Goal: Transaction & Acquisition: Purchase product/service

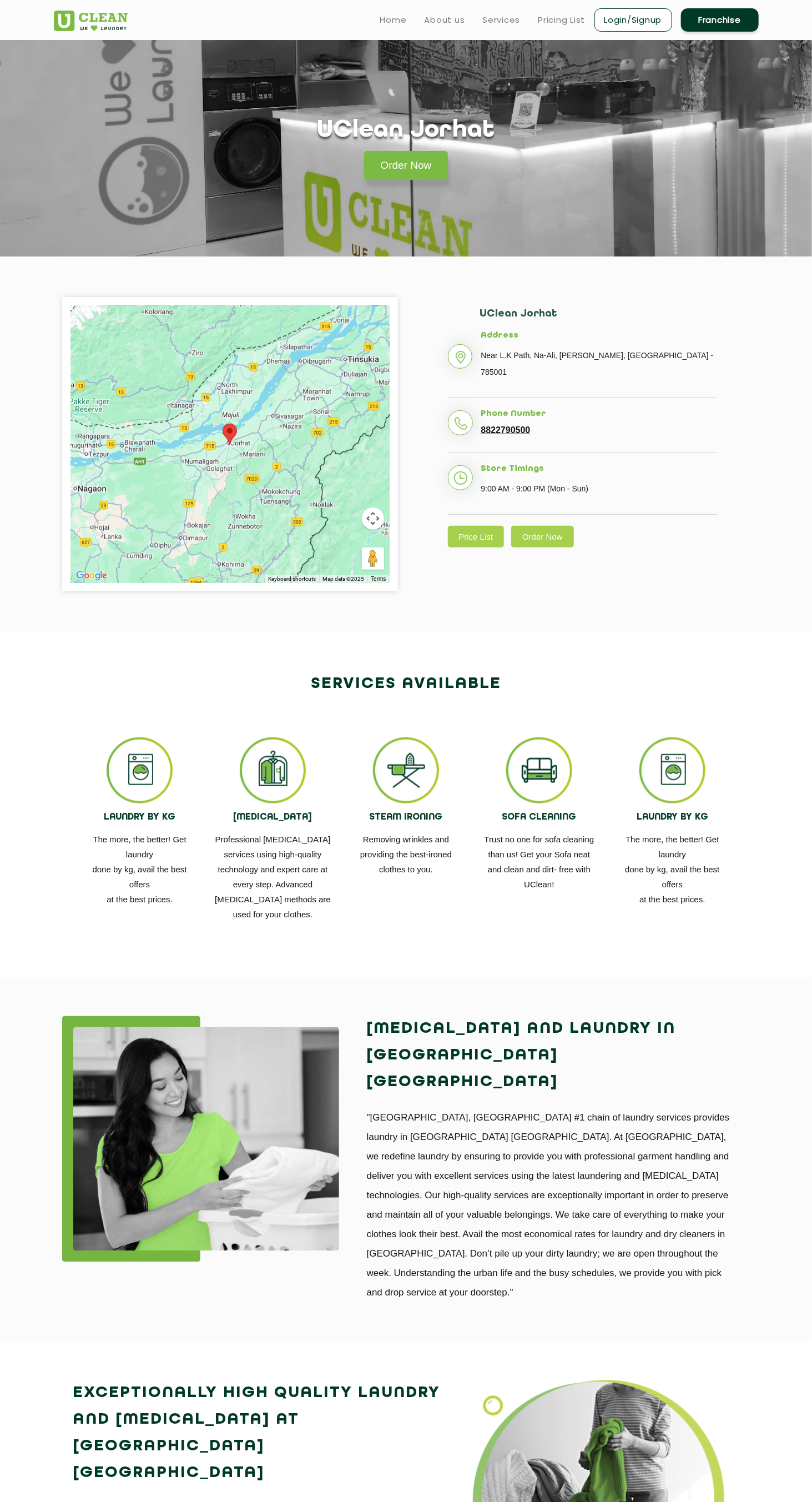
click at [461, 526] on link "Price List" at bounding box center [476, 536] width 57 height 22
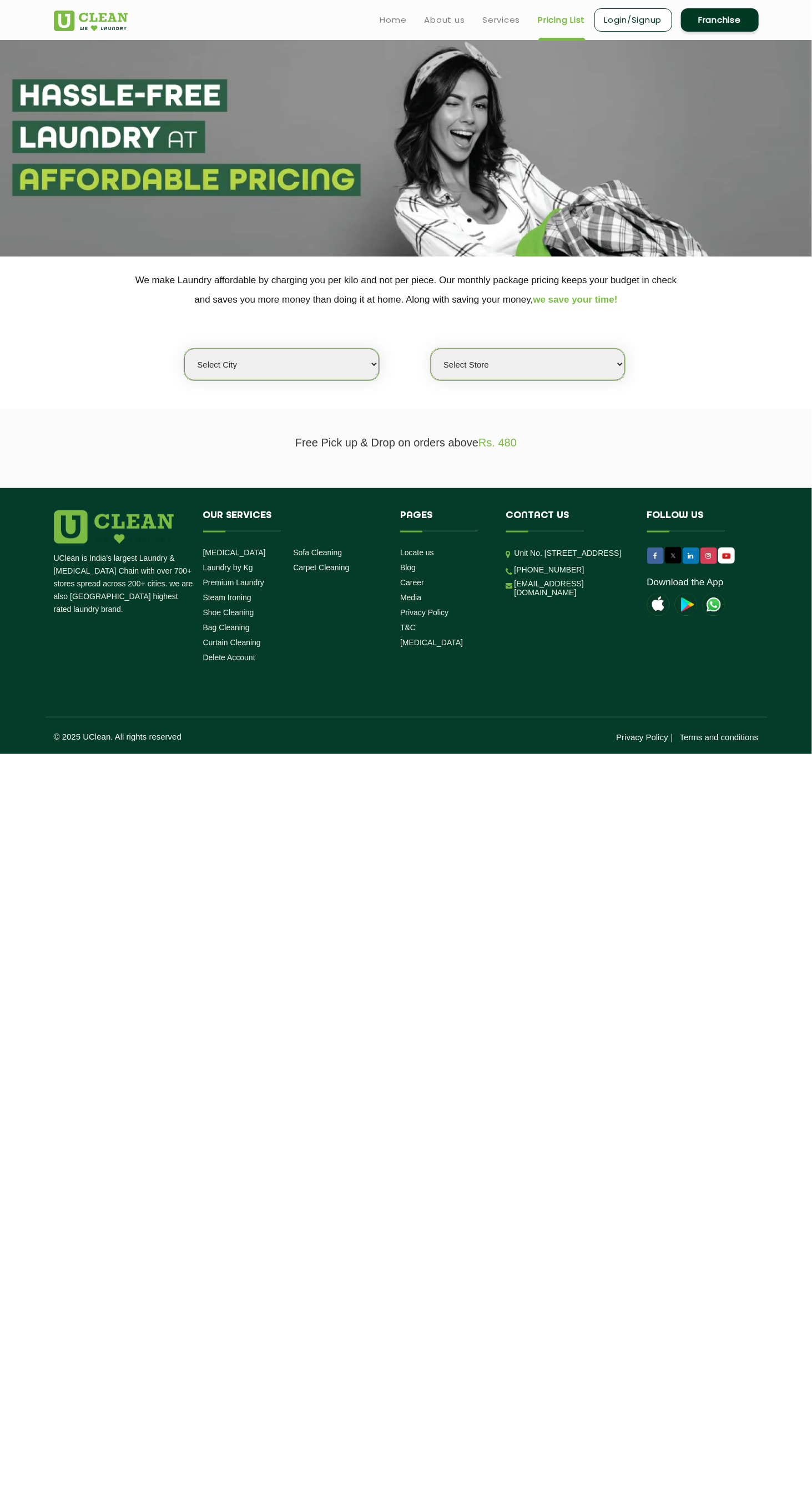
click at [213, 364] on select "Select city [GEOGRAPHIC_DATA] [GEOGRAPHIC_DATA] [GEOGRAPHIC_DATA] [GEOGRAPHIC_D…" at bounding box center [281, 364] width 194 height 32
select select "110"
click at [185, 349] on select "Select city [GEOGRAPHIC_DATA] [GEOGRAPHIC_DATA] [GEOGRAPHIC_DATA] [GEOGRAPHIC_D…" at bounding box center [281, 364] width 194 height 32
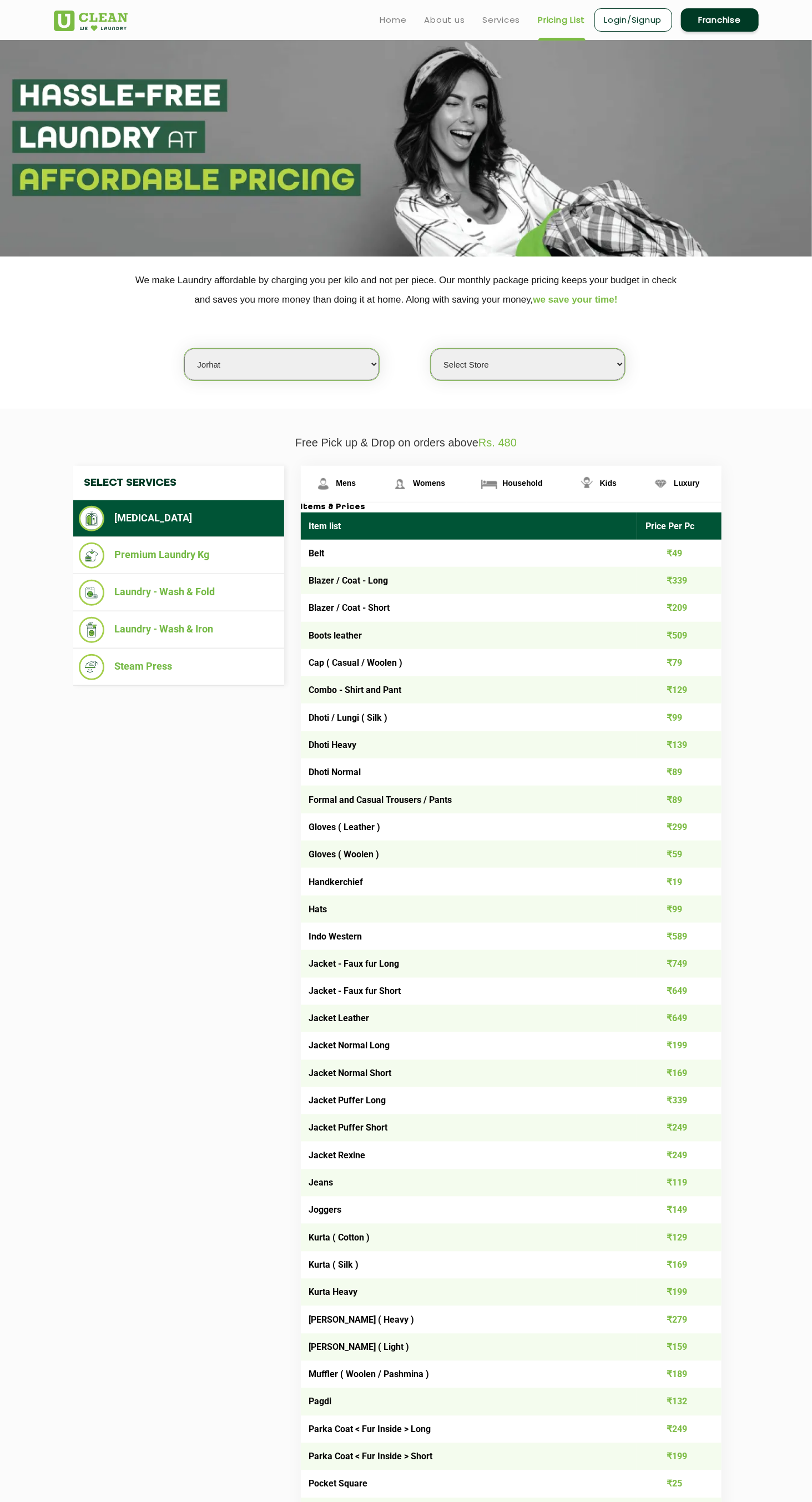
click at [614, 364] on select "Select Store UClean Jorhat" at bounding box center [528, 364] width 194 height 32
select select "336"
click at [431, 349] on select "Select Store UClean Jorhat" at bounding box center [528, 364] width 194 height 32
click at [109, 544] on li "Premium Laundry Kg" at bounding box center [178, 555] width 200 height 26
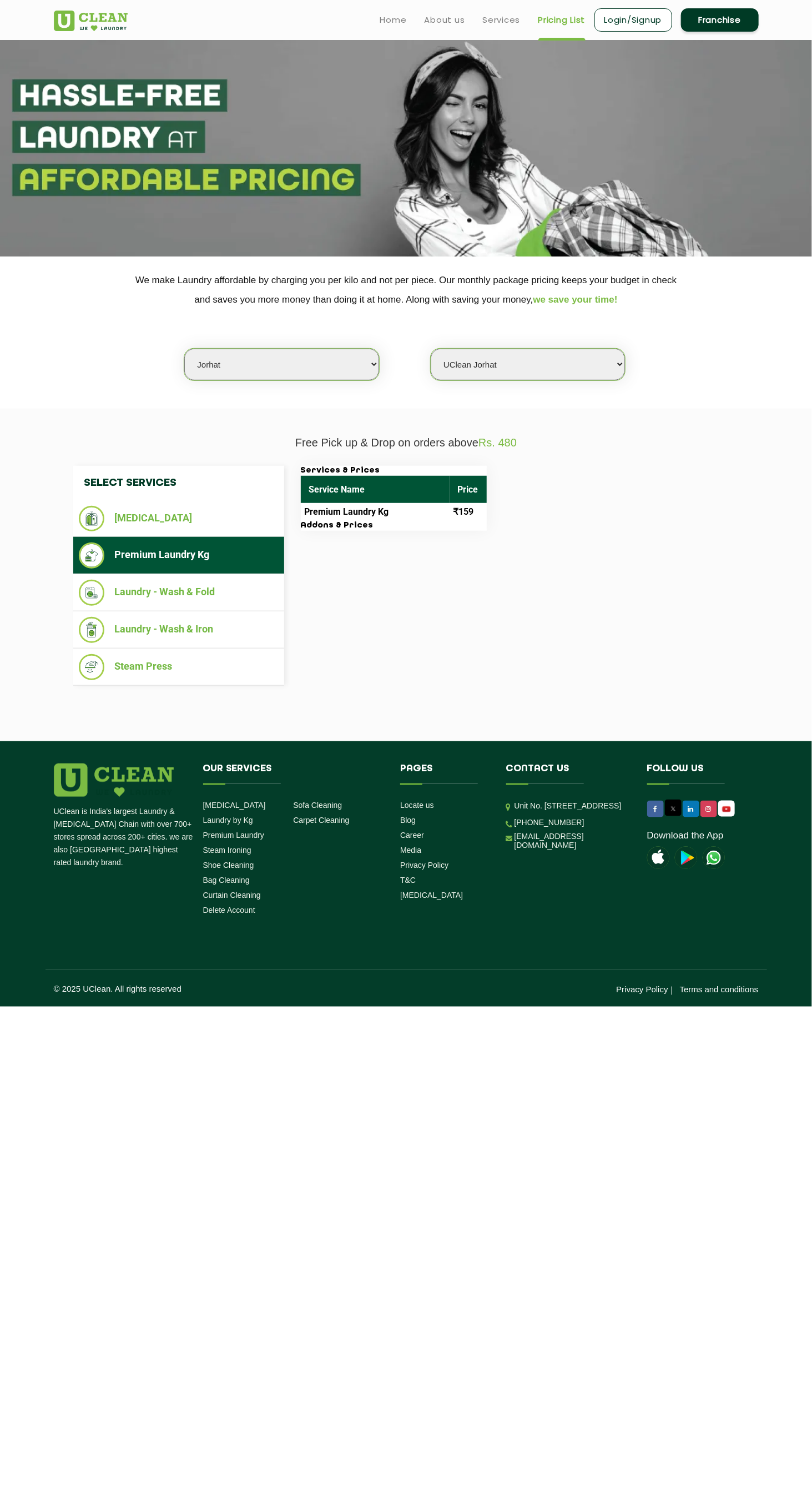
click at [113, 602] on li "Laundry - Wash & Fold" at bounding box center [178, 592] width 200 height 26
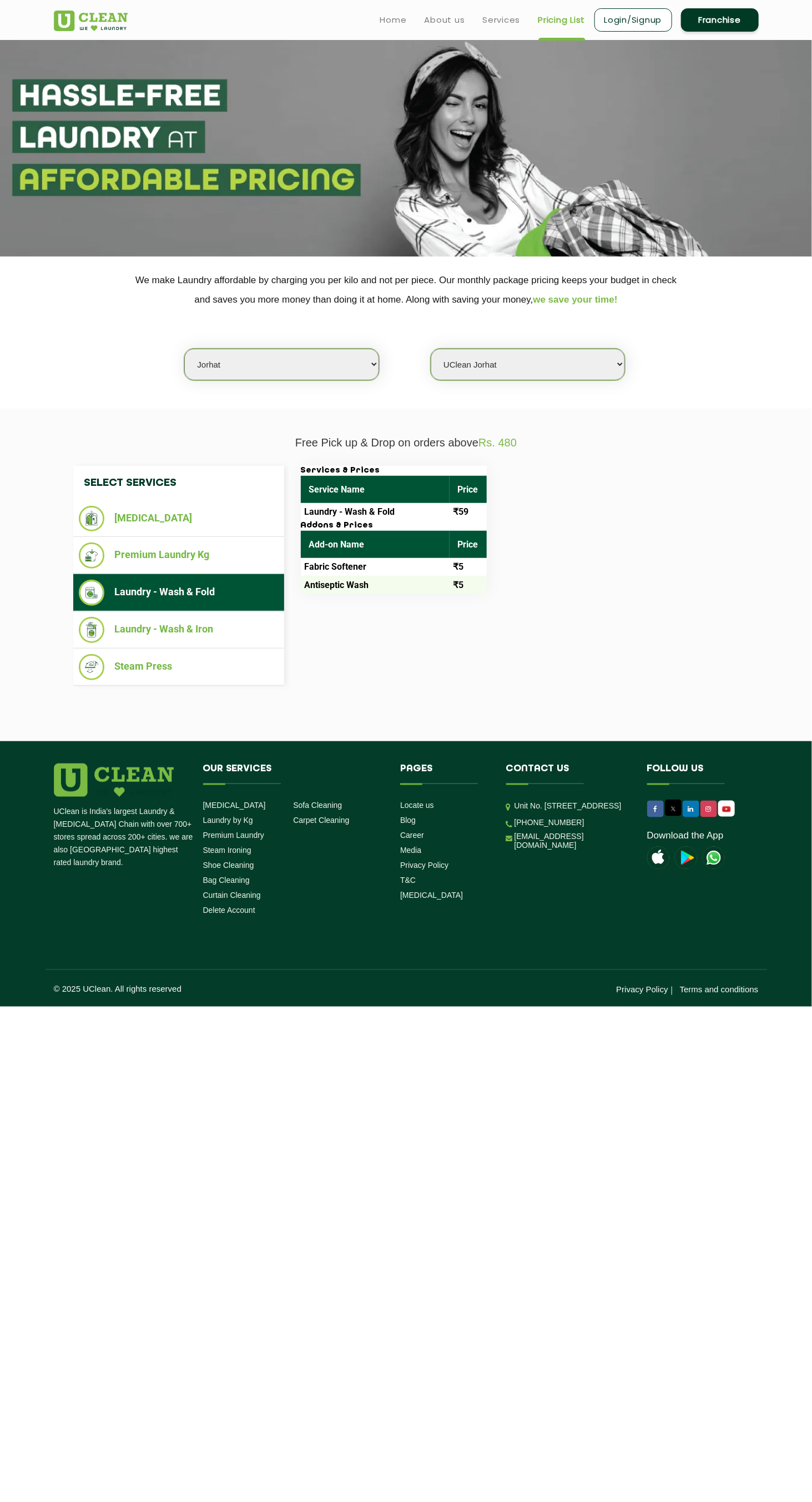
click at [116, 639] on li "Laundry - Wash & Iron" at bounding box center [178, 630] width 200 height 26
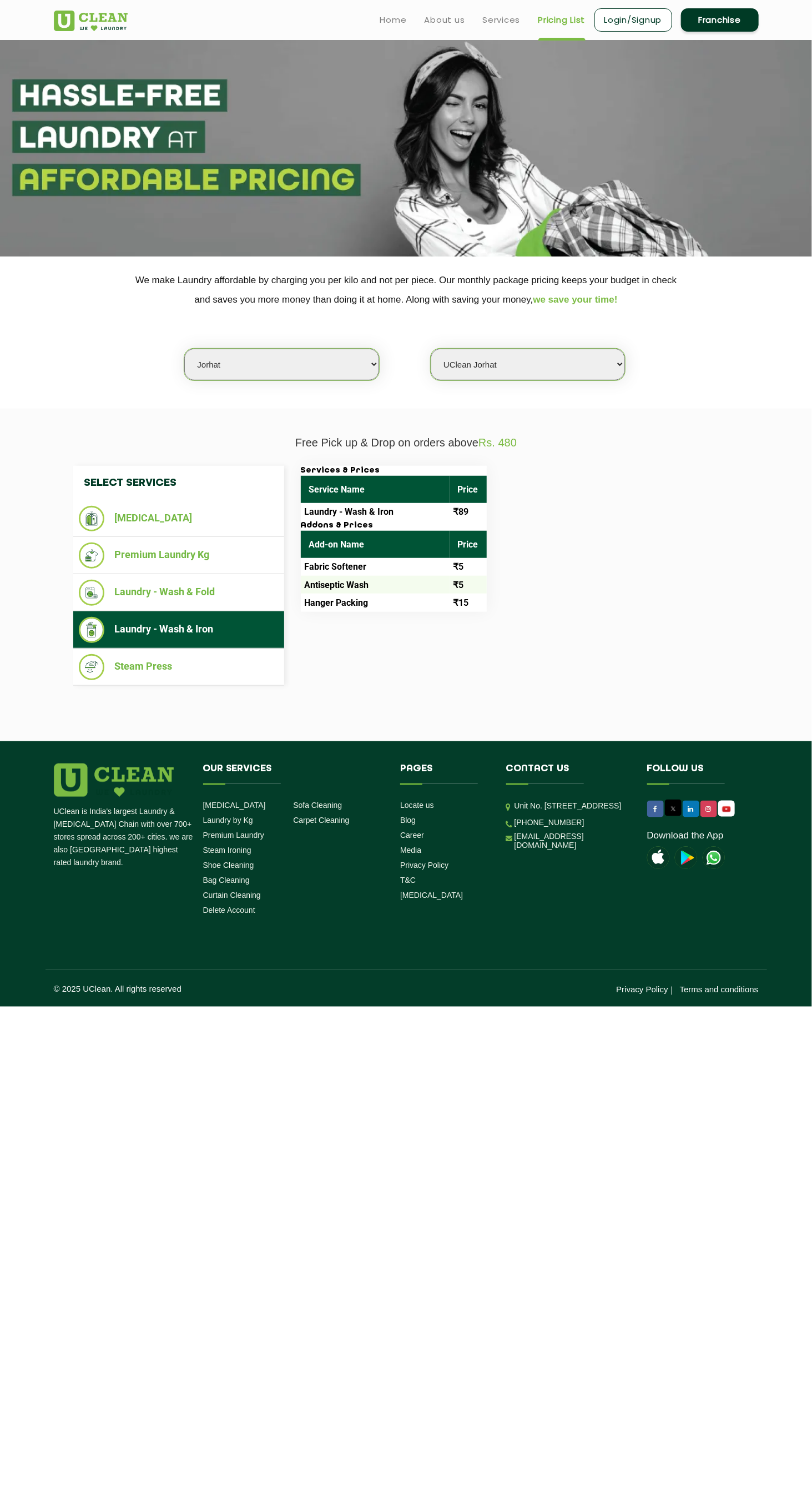
click at [127, 667] on li "Steam Press" at bounding box center [178, 667] width 200 height 26
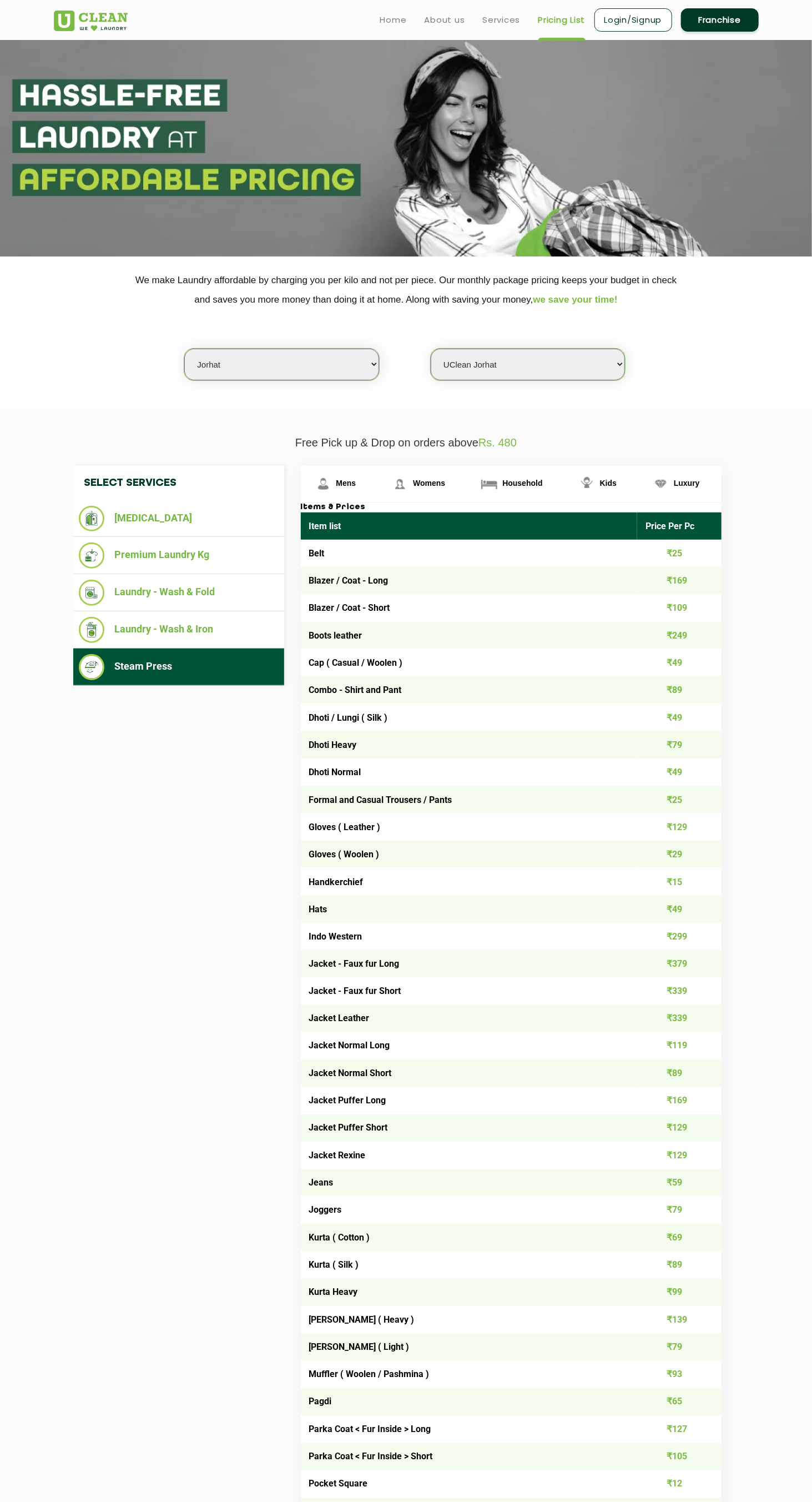
click at [192, 545] on li "Premium Laundry Kg" at bounding box center [178, 555] width 200 height 26
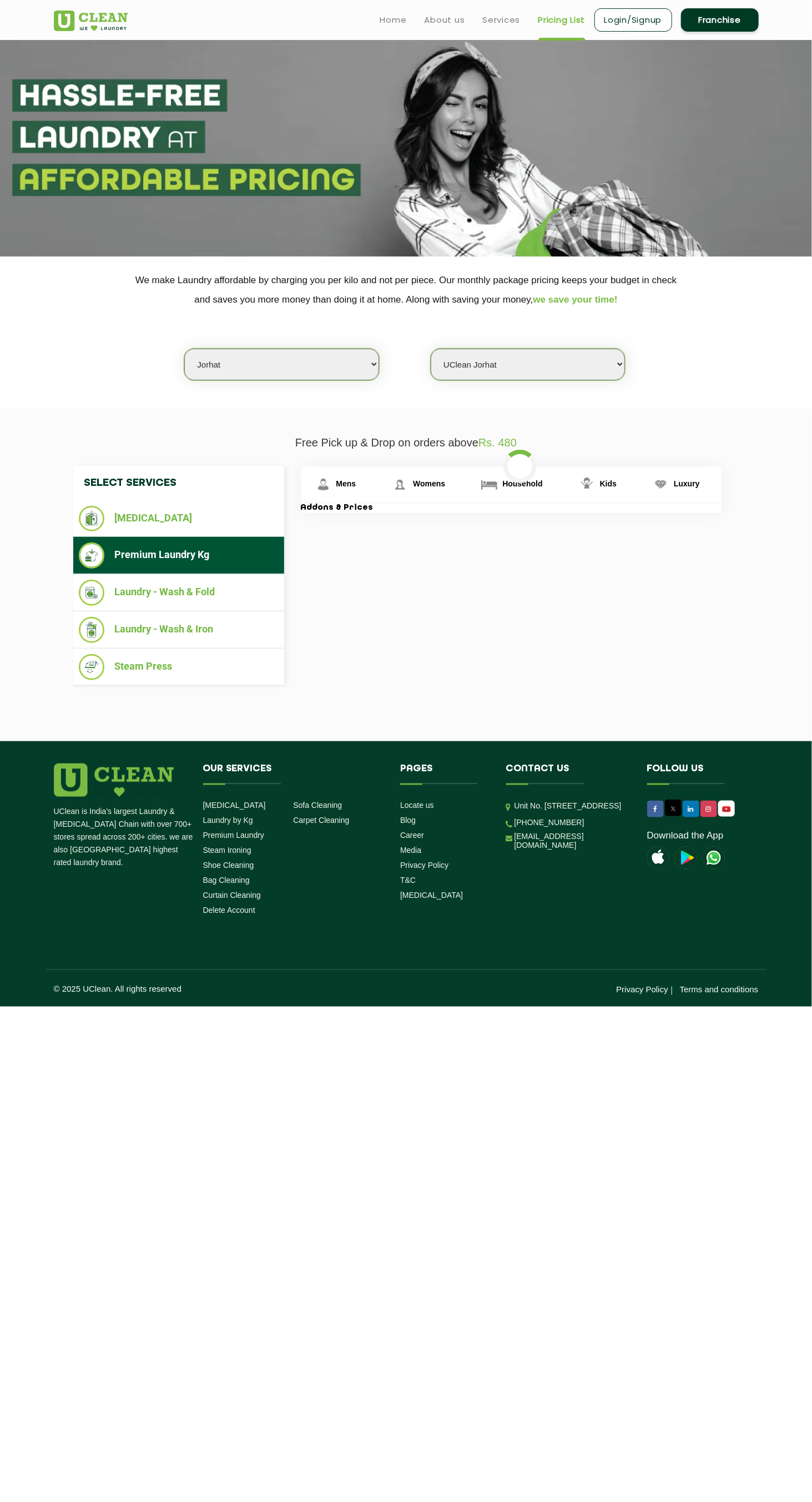
click at [222, 517] on li "[MEDICAL_DATA]" at bounding box center [178, 519] width 200 height 25
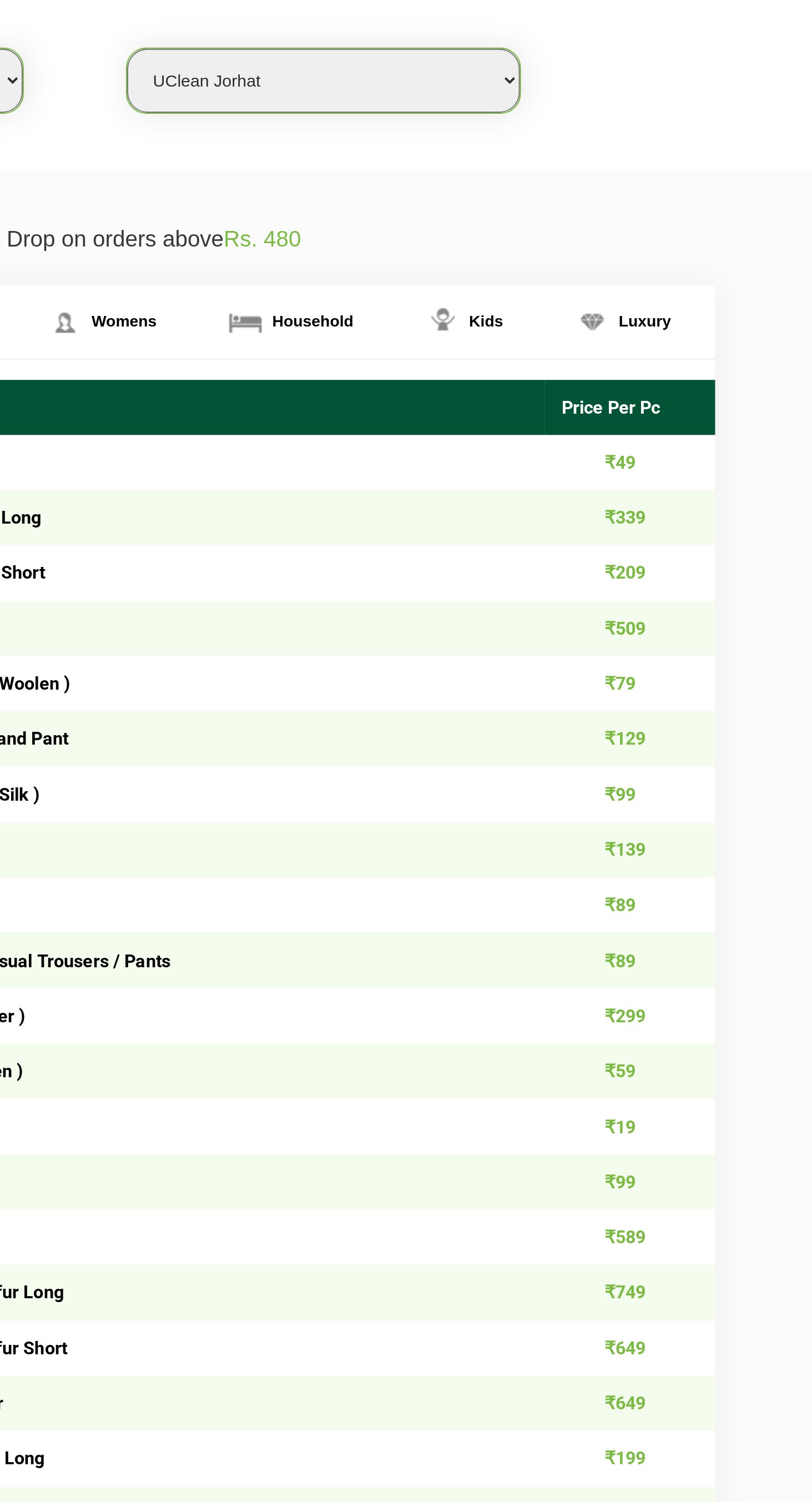
click at [686, 478] on link "Luxury" at bounding box center [680, 484] width 84 height 36
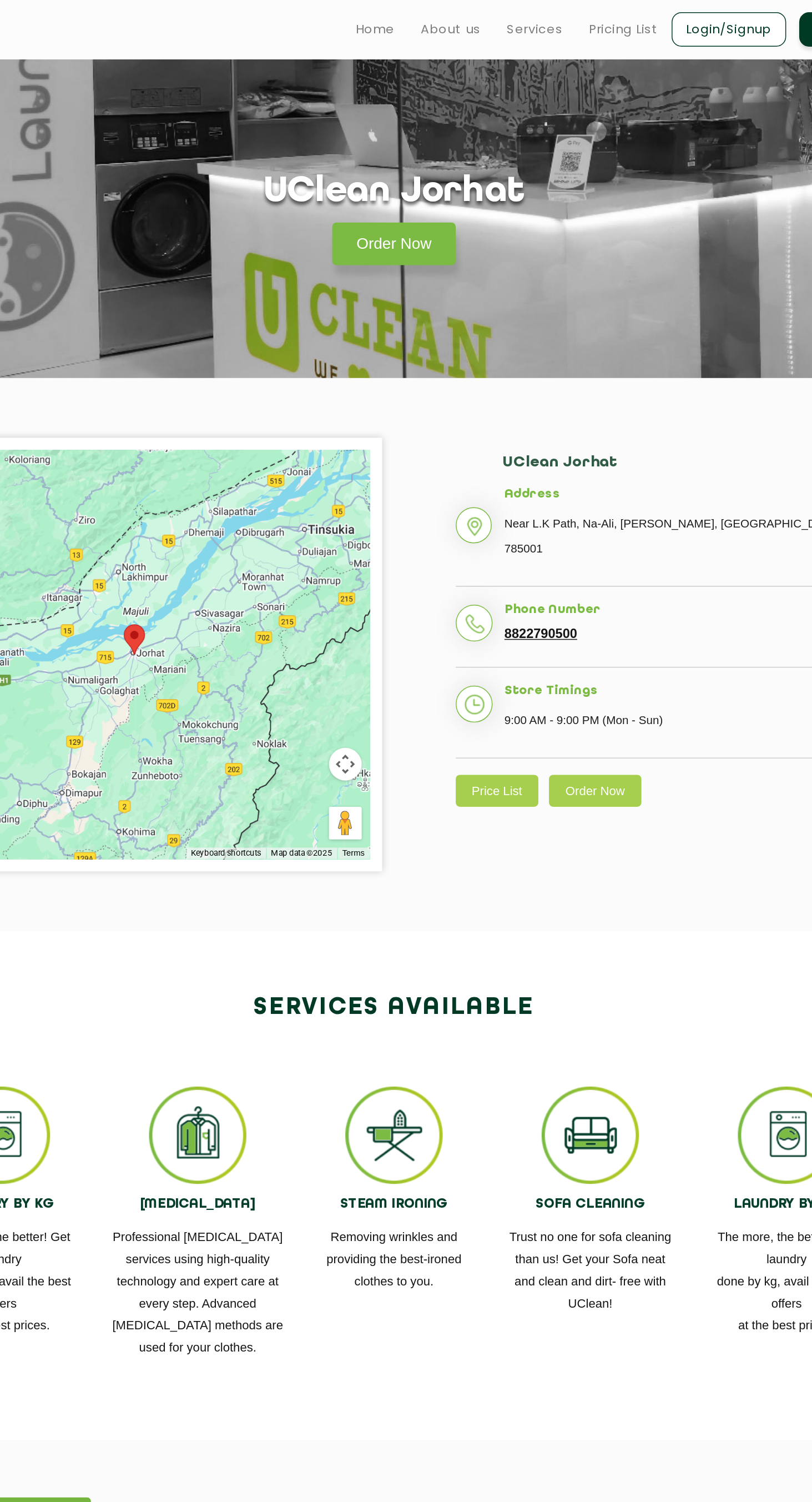
click at [392, 172] on link "Order Now" at bounding box center [406, 165] width 84 height 29
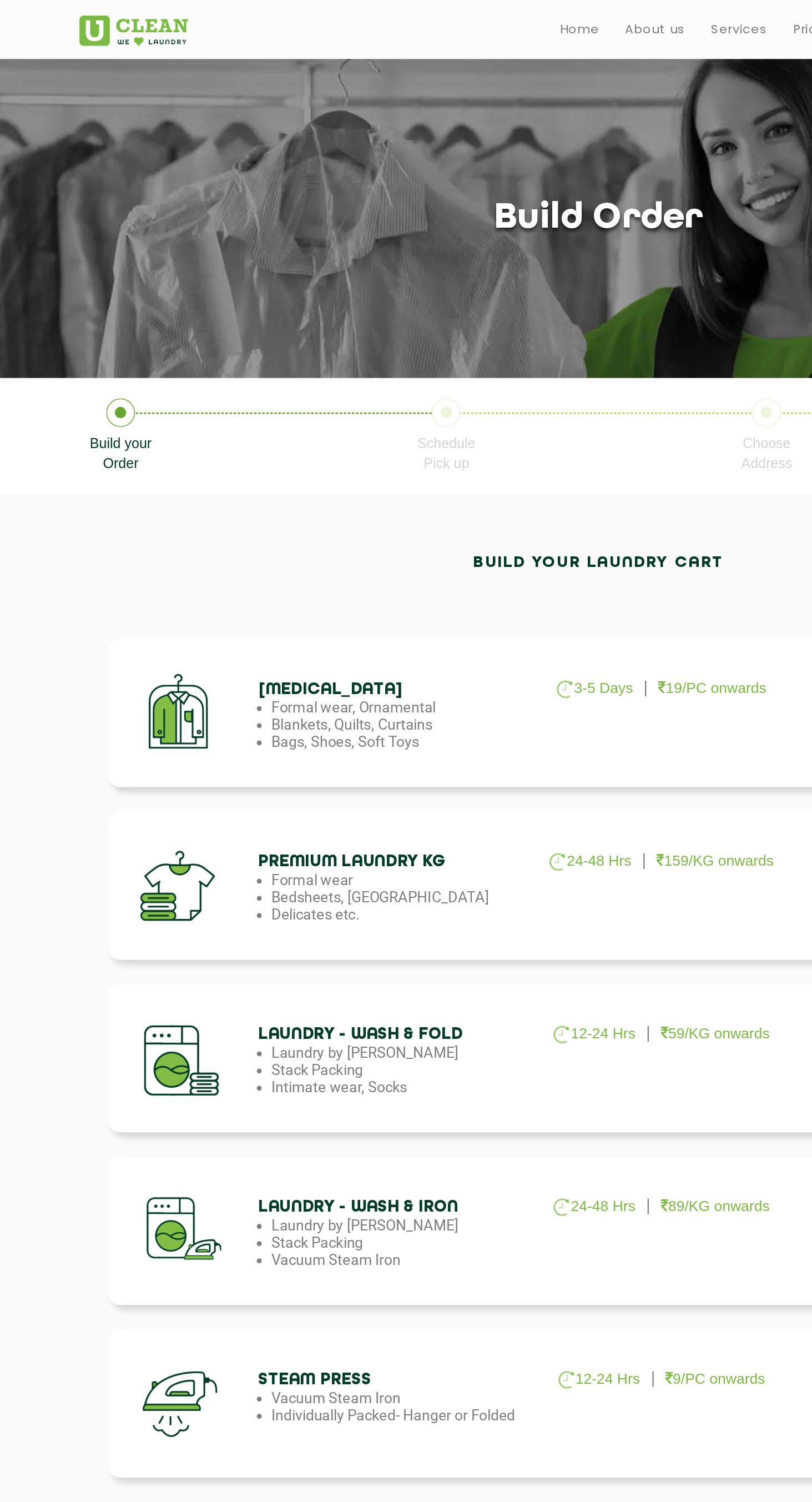
click at [258, 477] on li "Formal wear, Ornamental" at bounding box center [274, 479] width 180 height 12
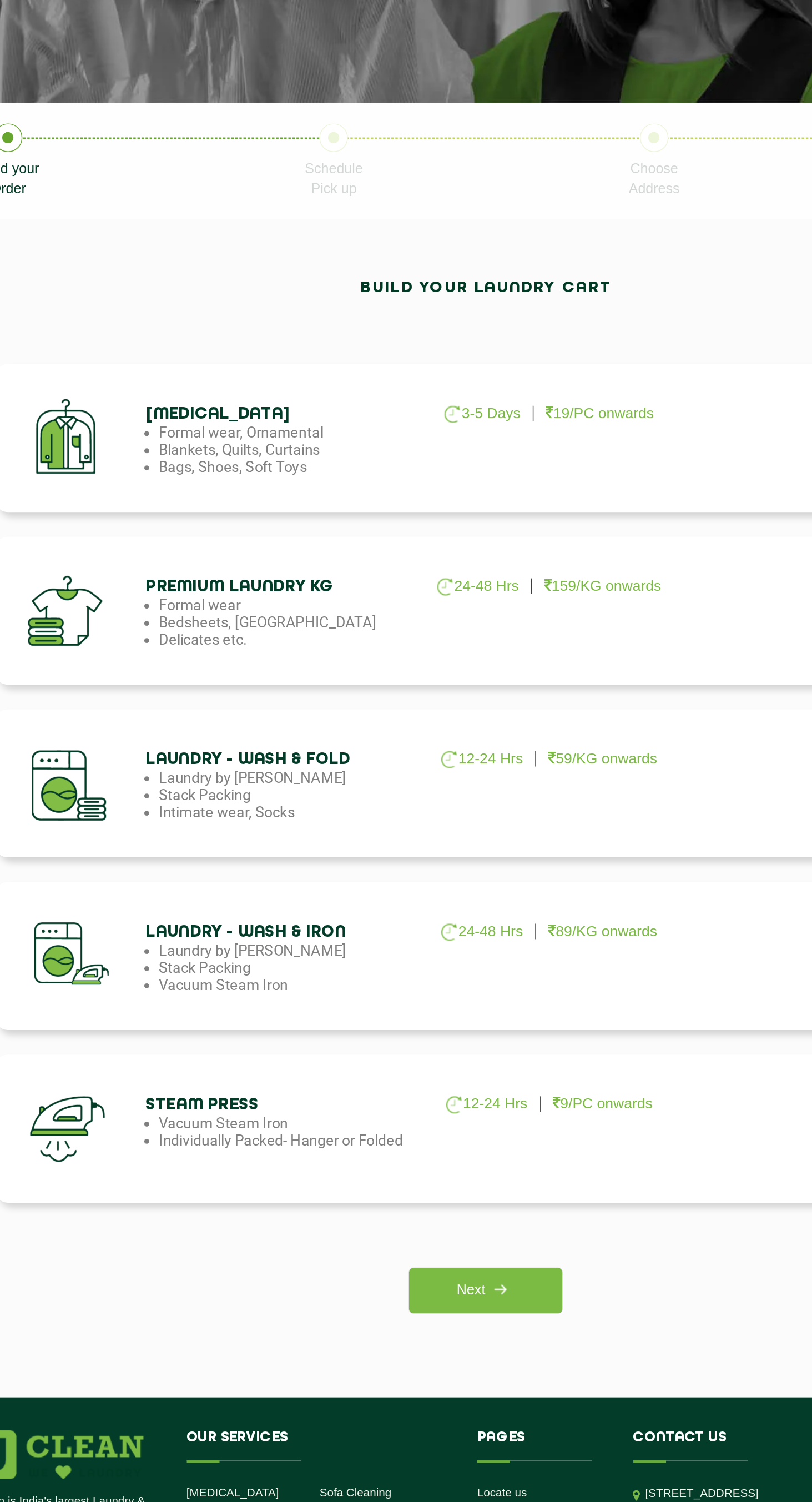
click at [240, 707] on h4 "Laundry - Wash & Fold" at bounding box center [265, 702] width 180 height 13
click at [221, 828] on li "Laundry by [PERSON_NAME]" at bounding box center [274, 831] width 180 height 12
click at [421, 1065] on img at bounding box center [415, 1061] width 20 height 20
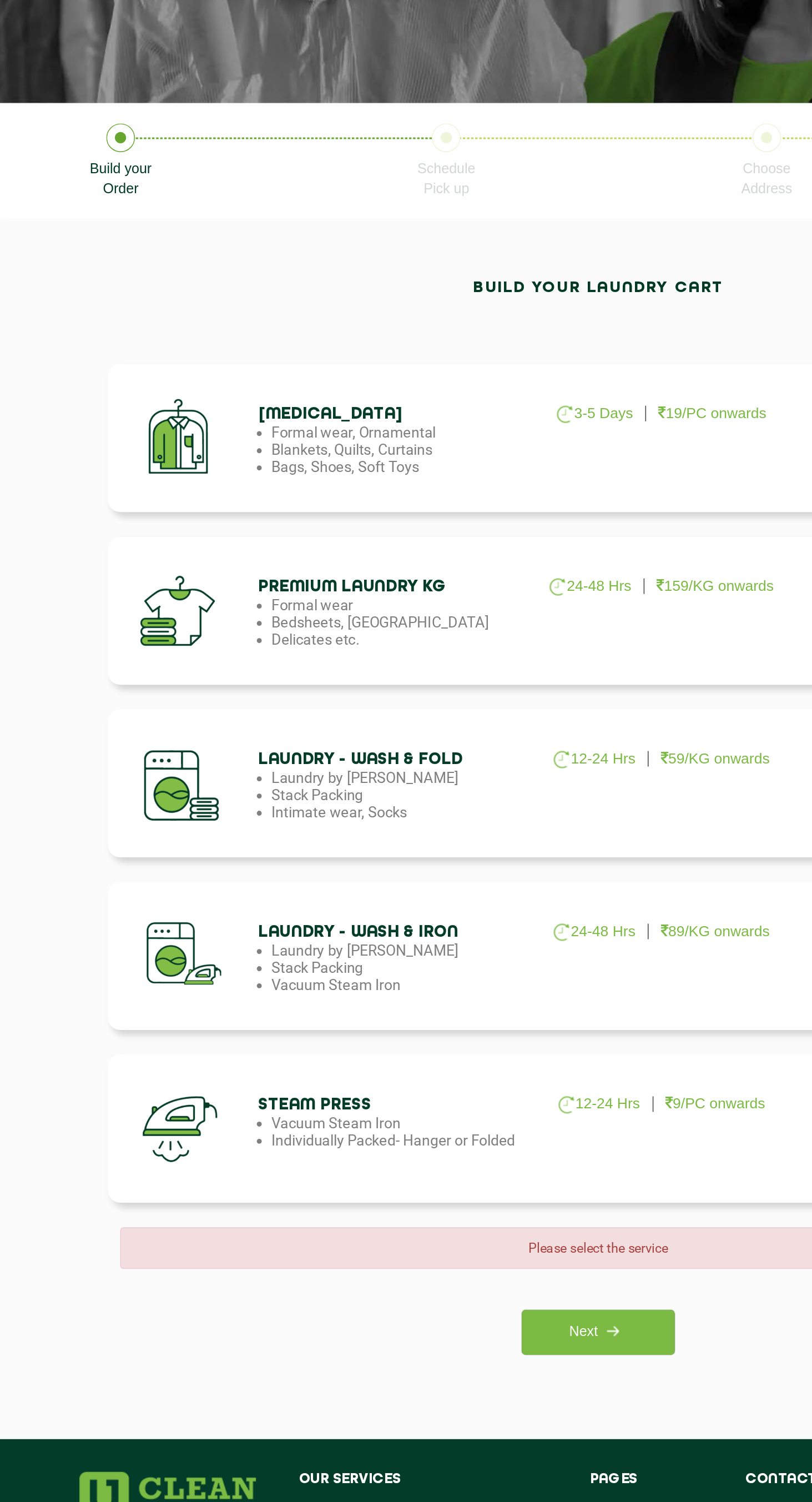
click at [92, 971] on div at bounding box center [128, 952] width 94 height 84
click at [442, 1083] on link "Next" at bounding box center [406, 1091] width 104 height 31
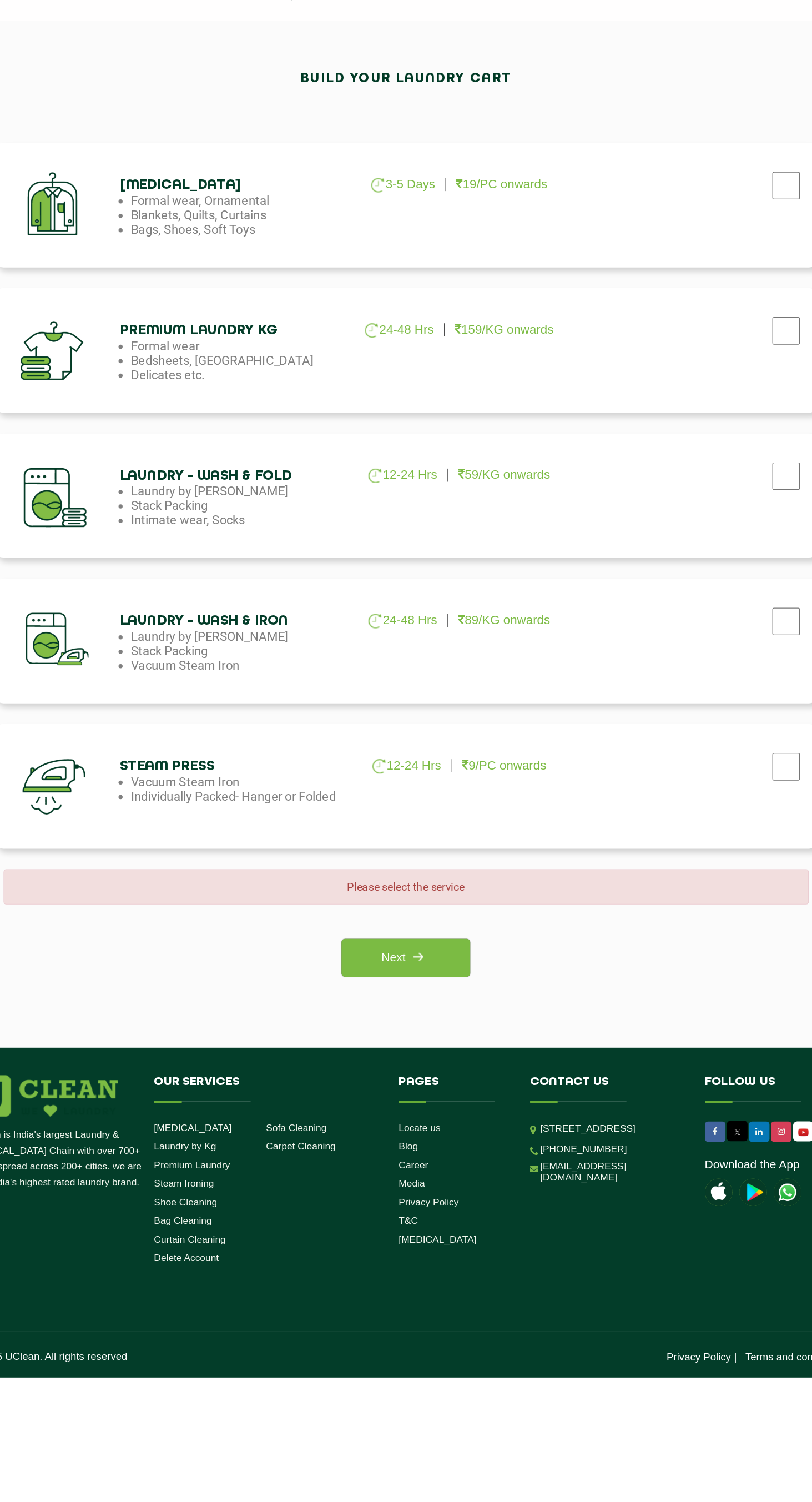
click at [396, 1089] on link "Next" at bounding box center [406, 1091] width 104 height 31
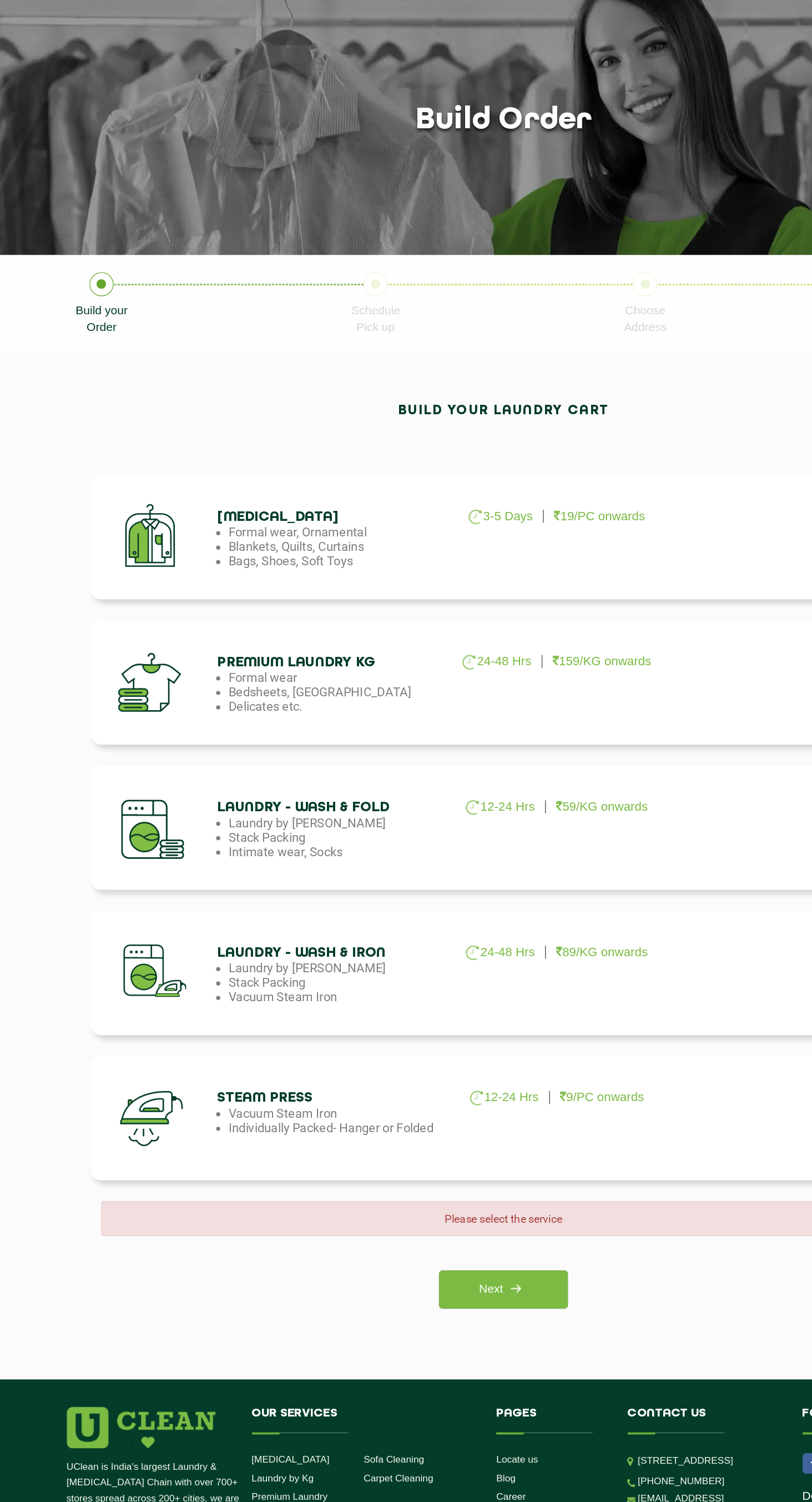
click at [131, 726] on div at bounding box center [128, 717] width 94 height 84
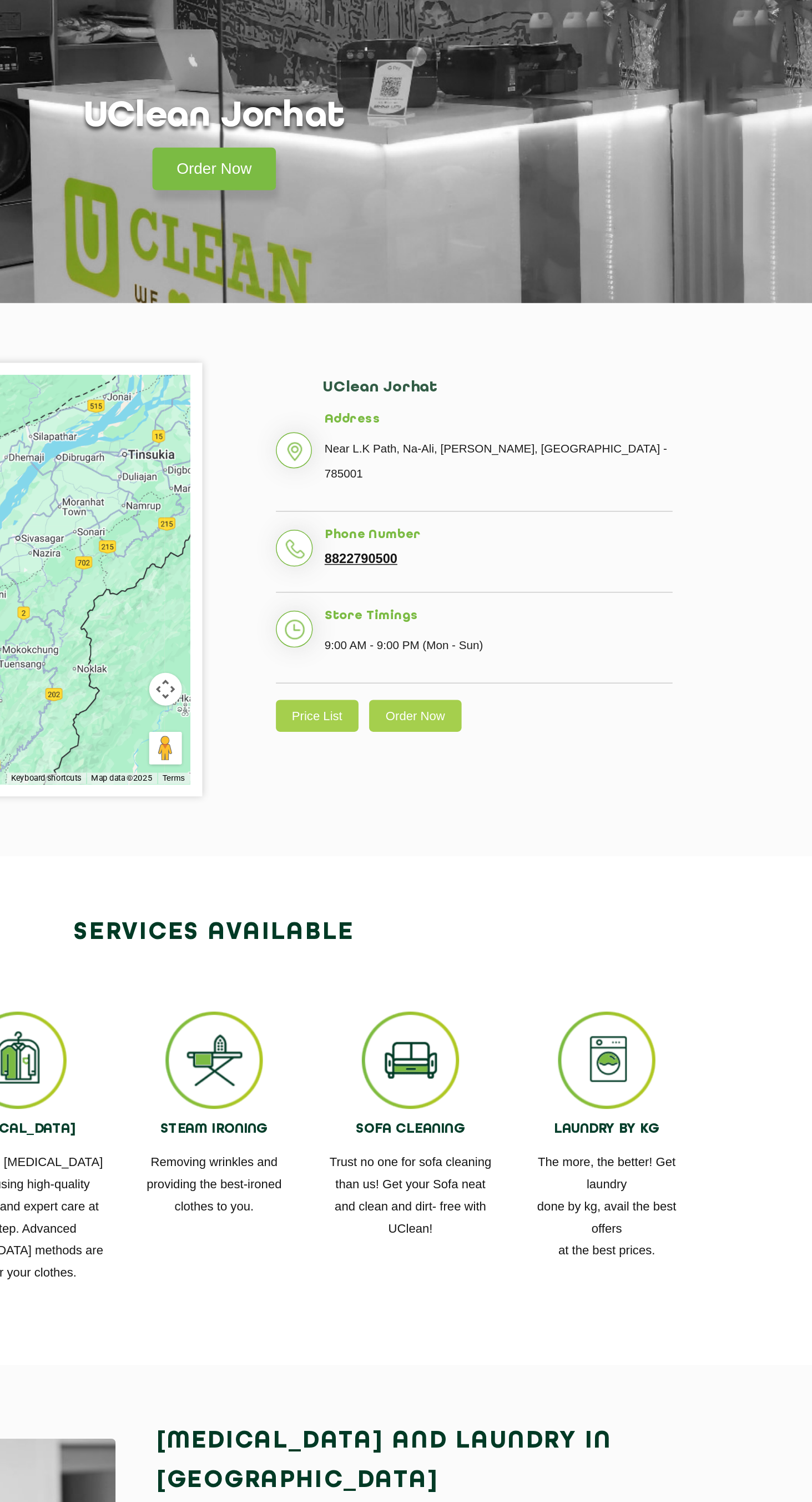
click at [456, 526] on link "Price List" at bounding box center [476, 536] width 57 height 22
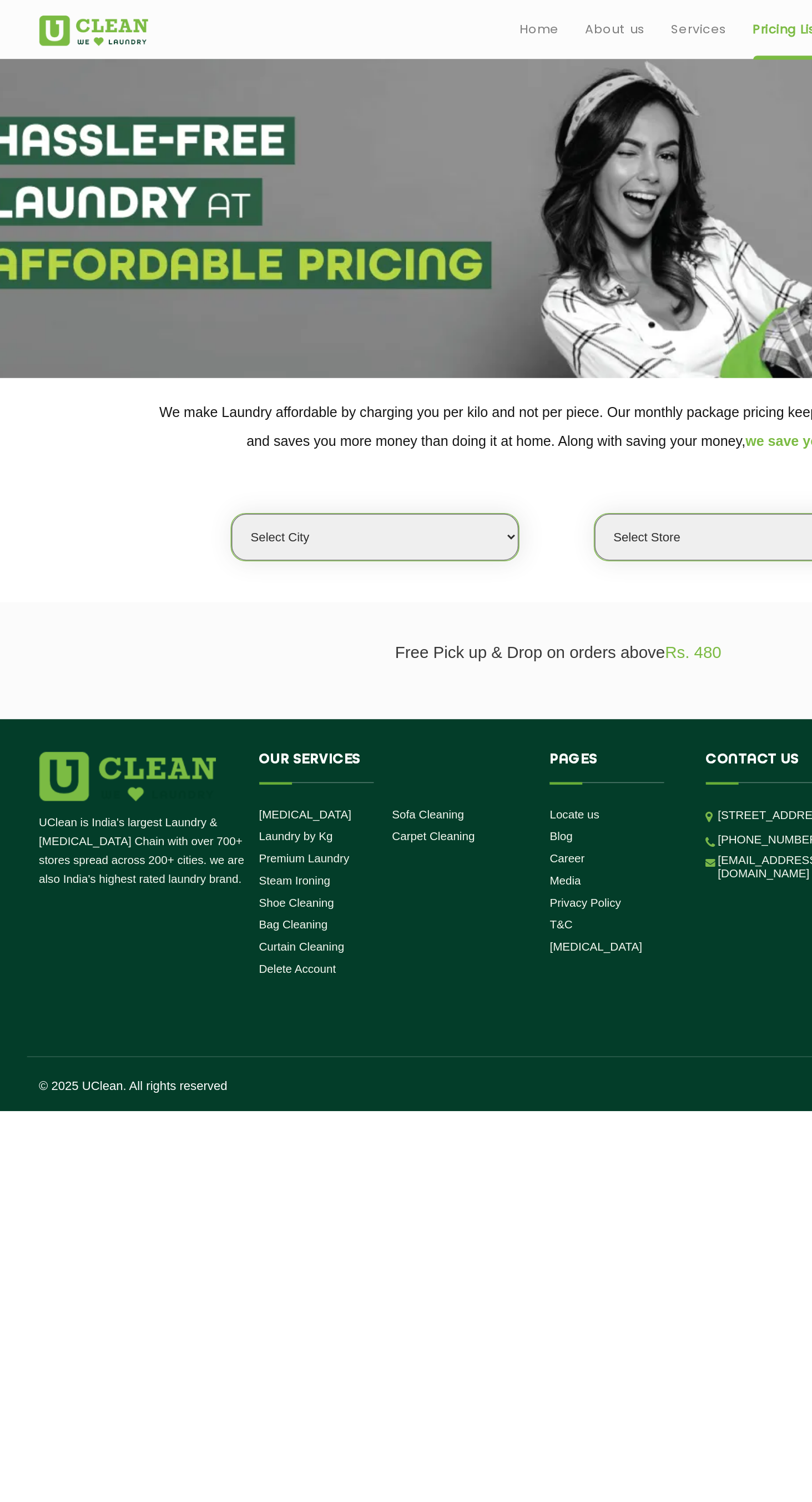
click at [196, 368] on select "Select city [GEOGRAPHIC_DATA] [GEOGRAPHIC_DATA] [GEOGRAPHIC_DATA] [GEOGRAPHIC_D…" at bounding box center [281, 364] width 194 height 32
select select "110"
click at [185, 349] on select "Select city [GEOGRAPHIC_DATA] [GEOGRAPHIC_DATA] [GEOGRAPHIC_DATA] [GEOGRAPHIC_D…" at bounding box center [281, 364] width 194 height 32
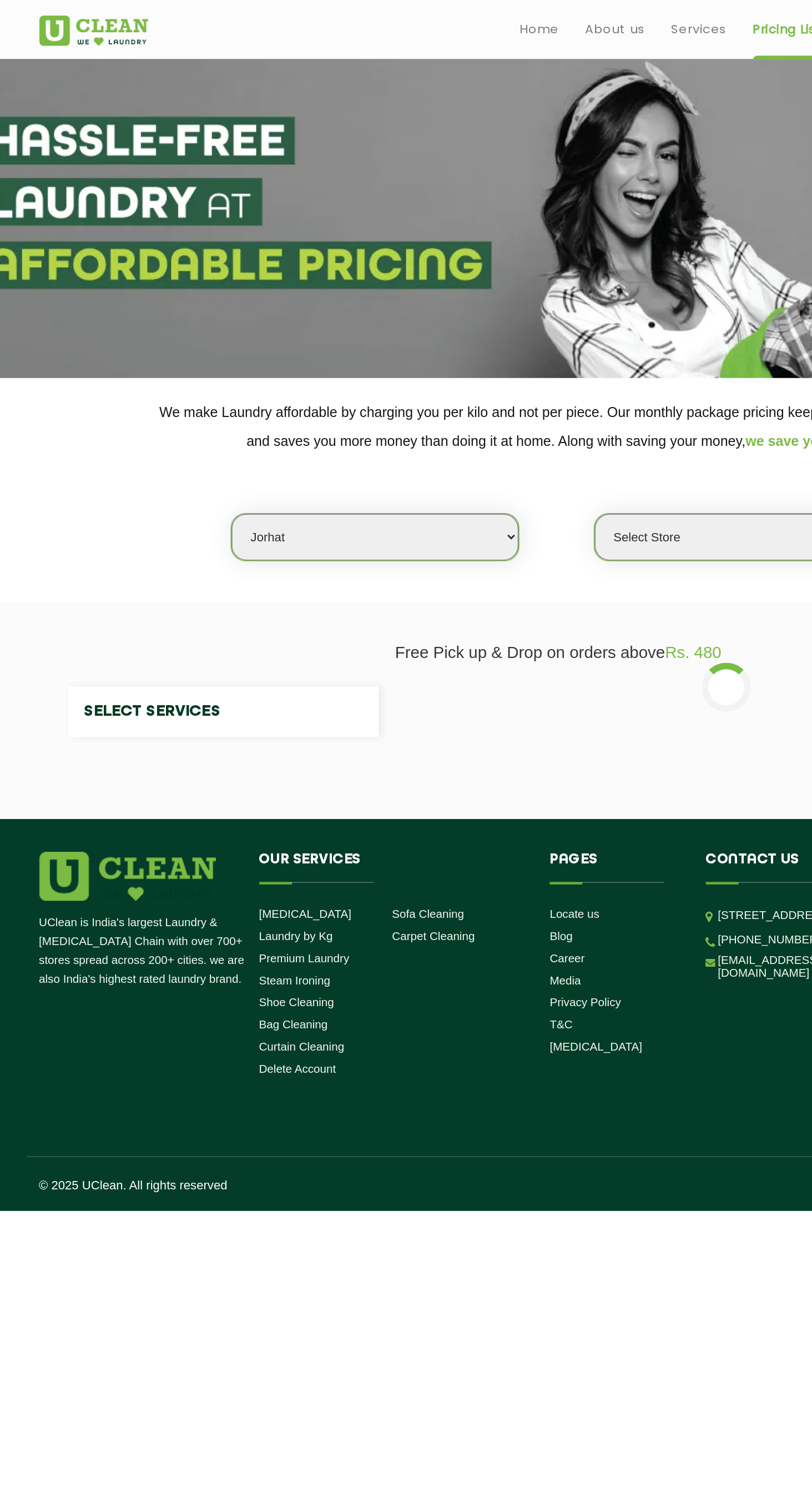
select select "0"
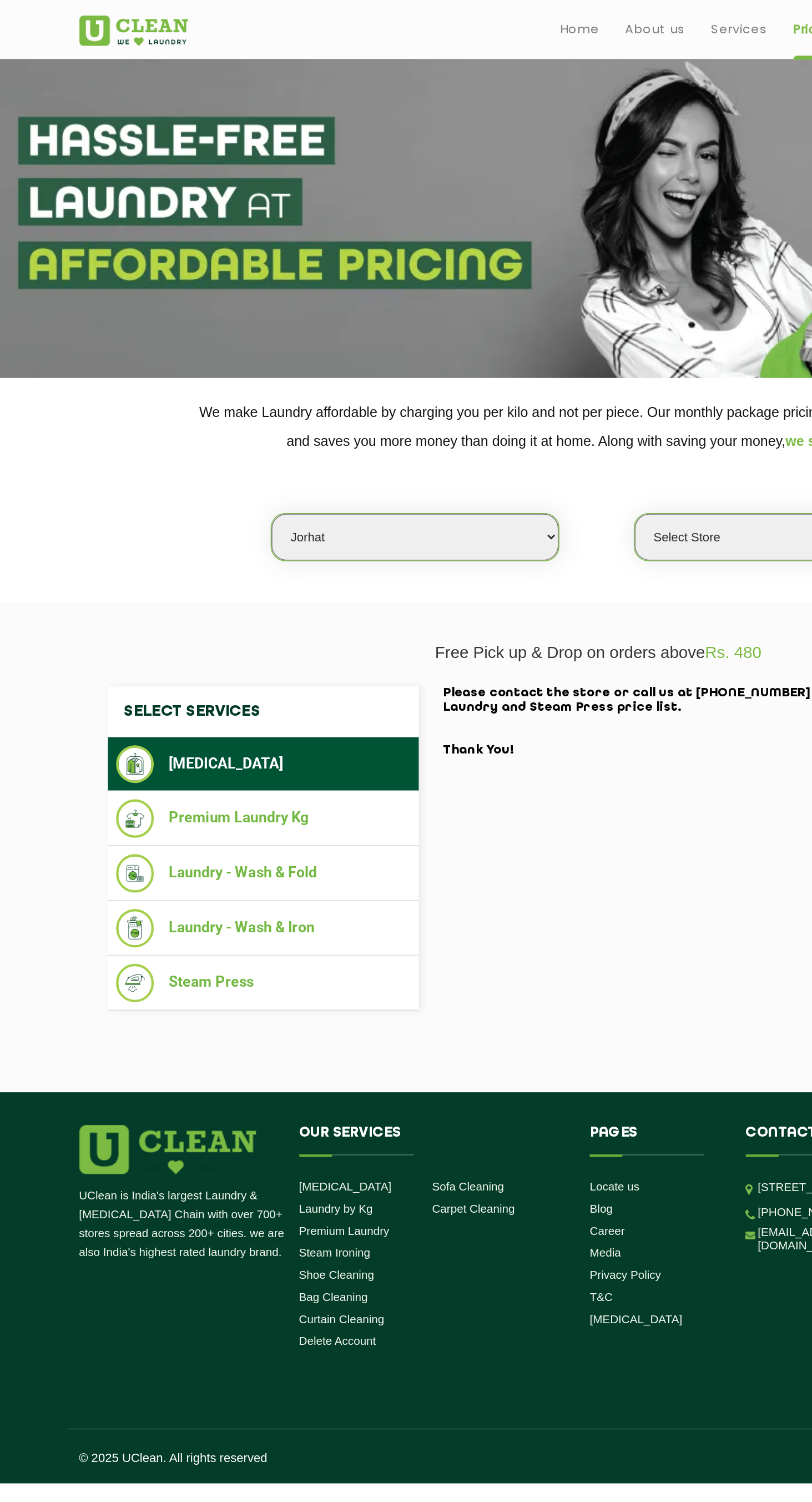
click at [118, 561] on li "Premium Laundry Kg" at bounding box center [178, 555] width 200 height 26
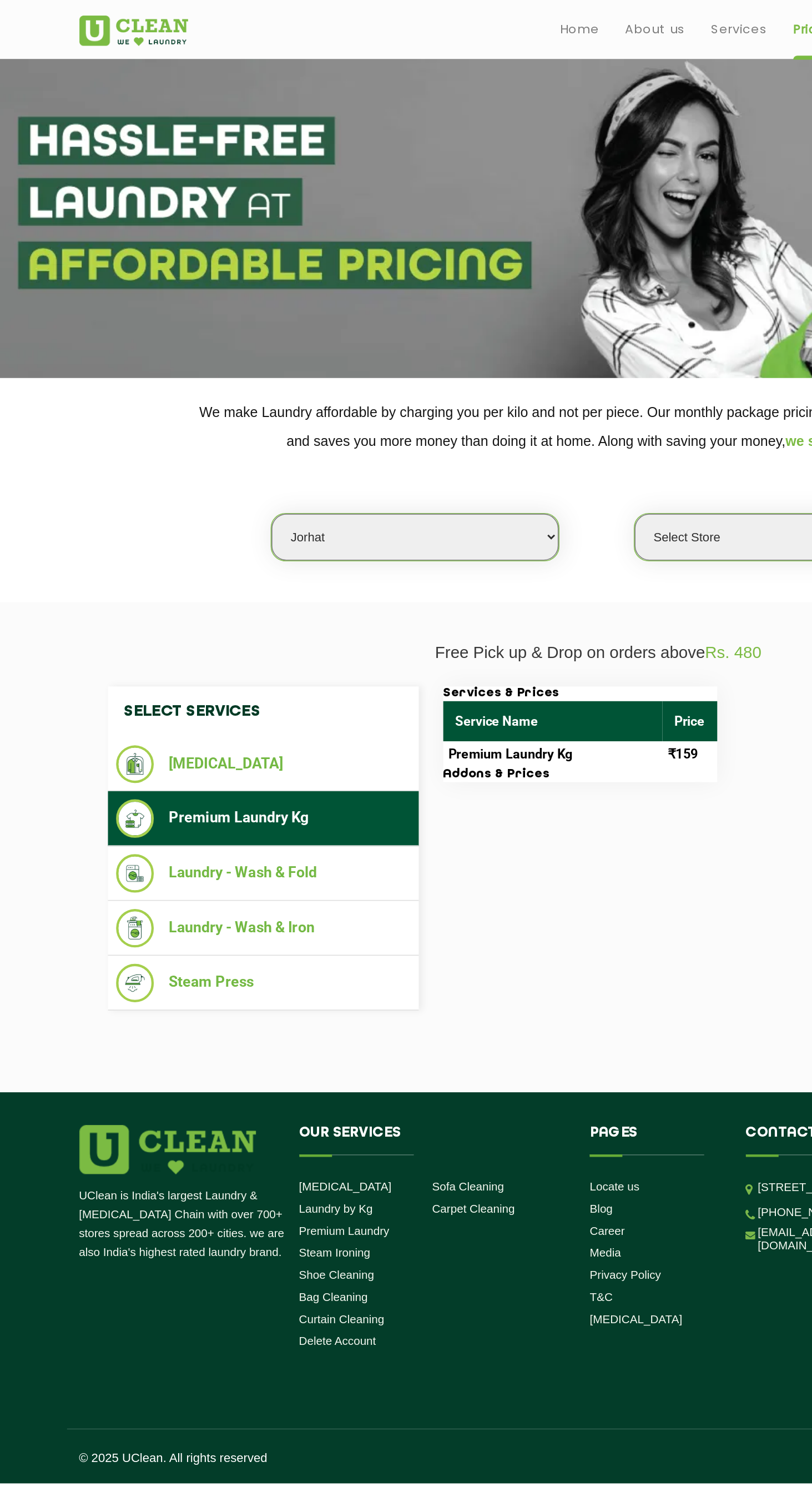
click at [229, 597] on li "Laundry - Wash & Fold" at bounding box center [178, 592] width 200 height 26
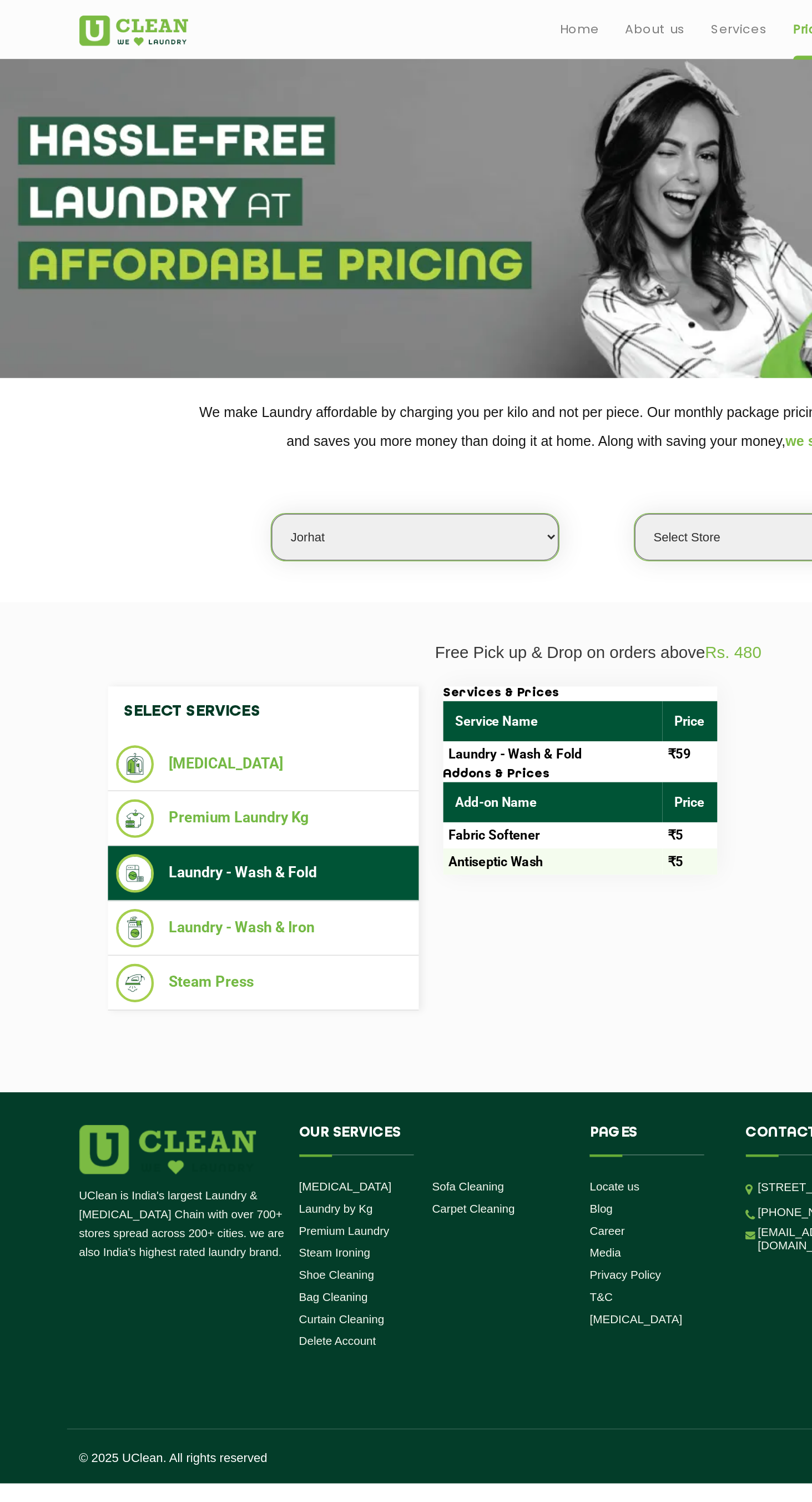
click at [224, 639] on li "Laundry - Wash & Iron" at bounding box center [178, 630] width 200 height 26
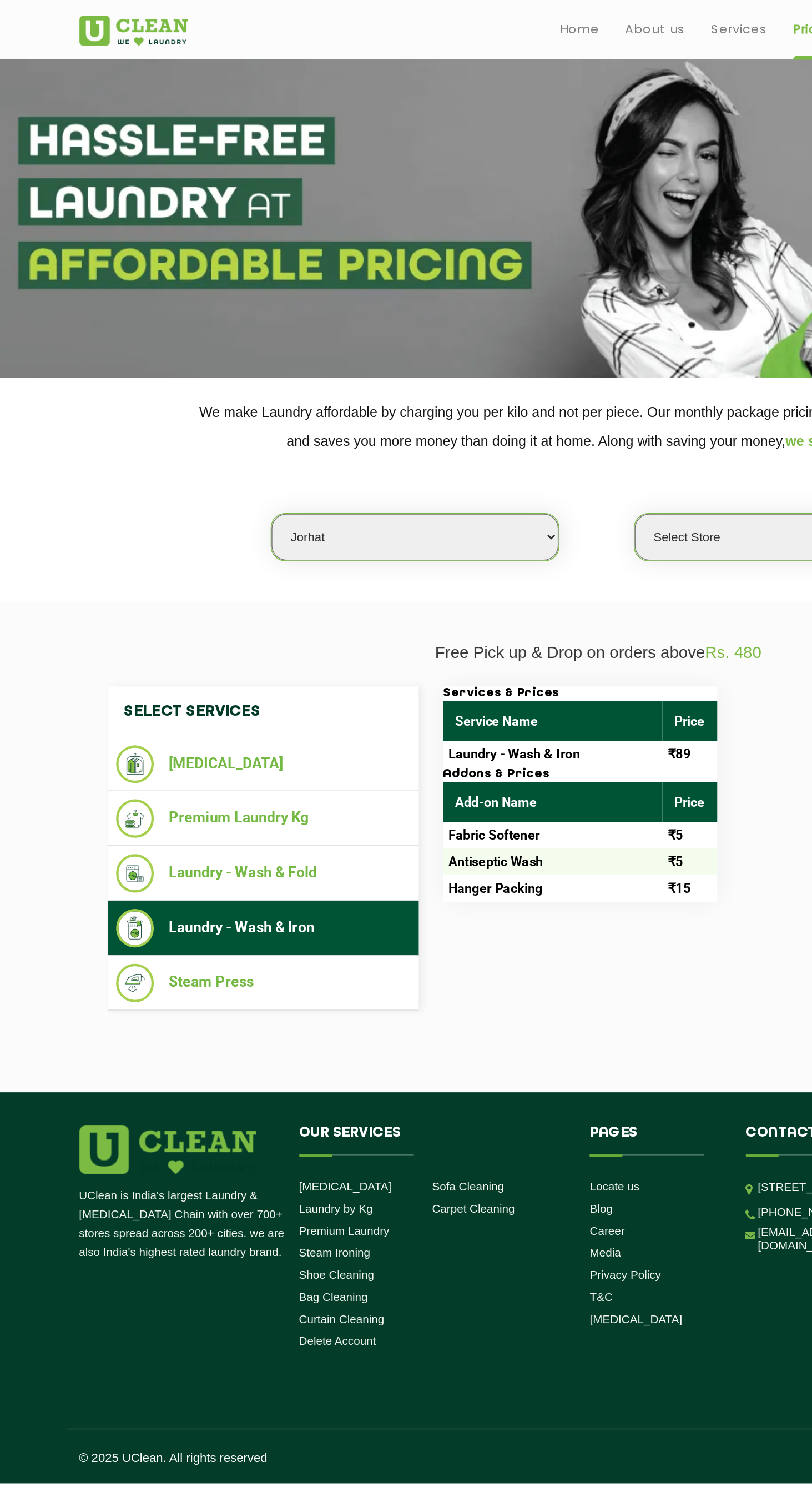
click at [204, 672] on li "Steam Press" at bounding box center [178, 667] width 200 height 26
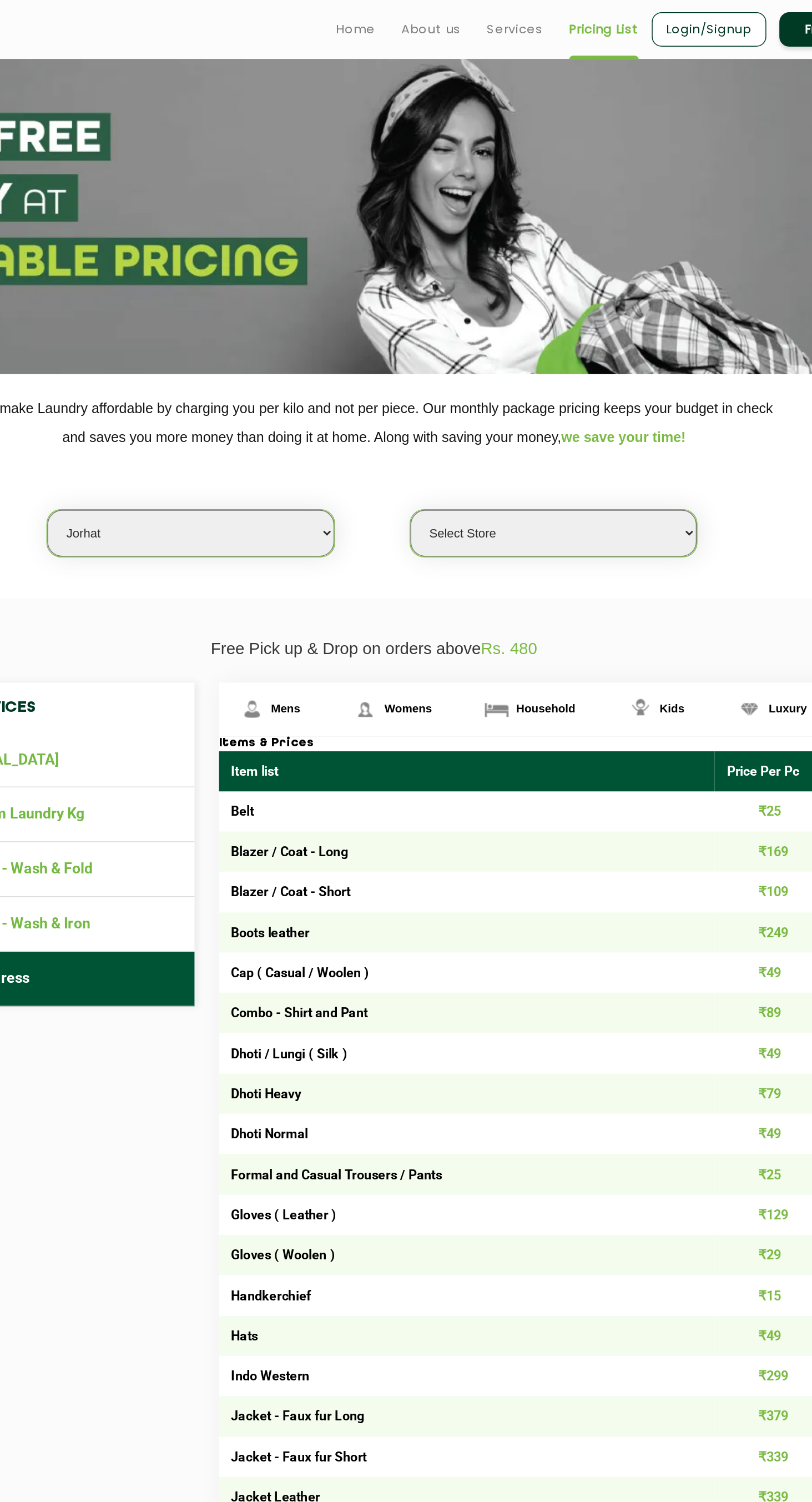
scroll to position [2, 0]
click at [424, 478] on span "Womens" at bounding box center [429, 481] width 32 height 9
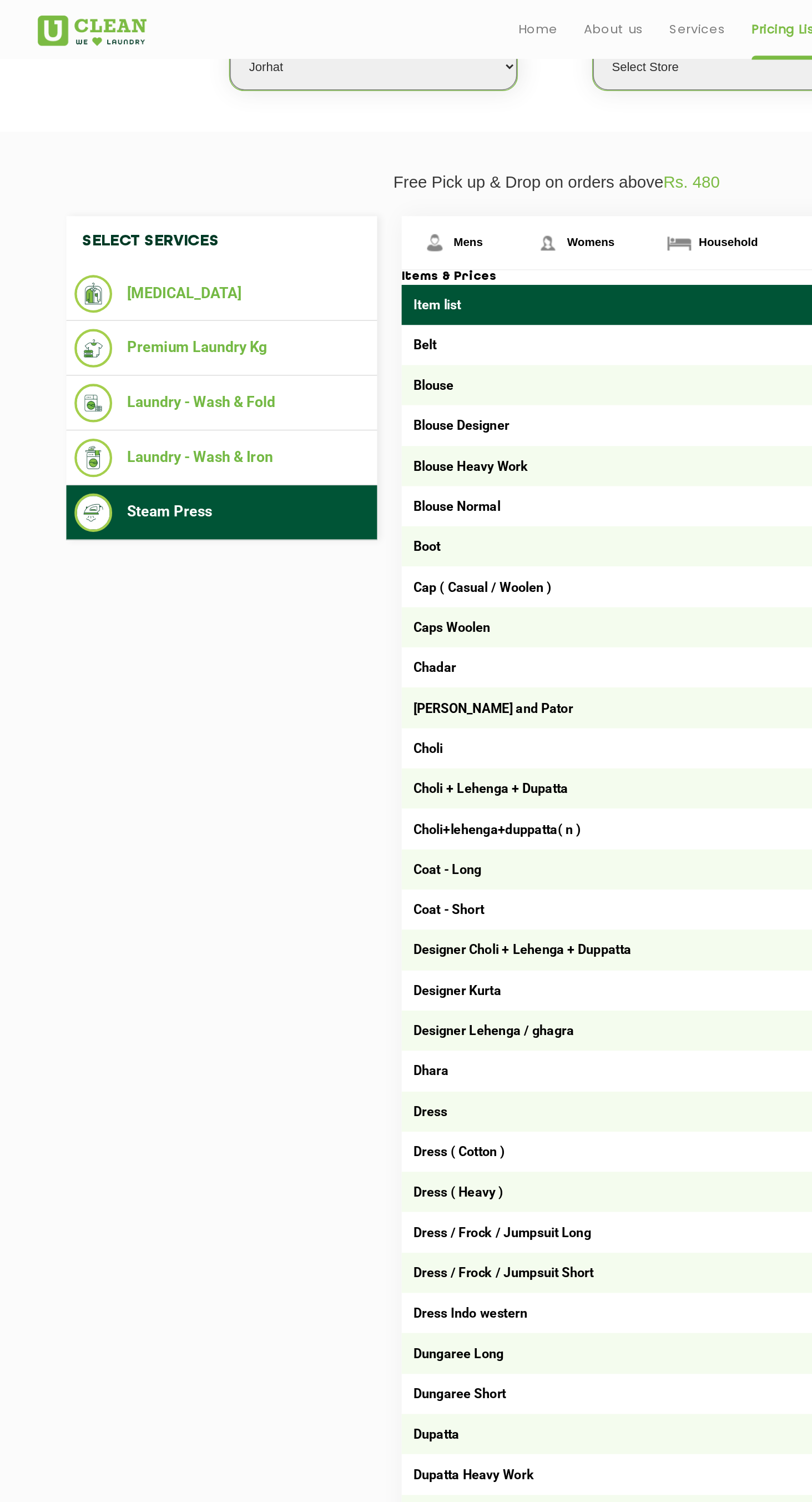
scroll to position [307, 0]
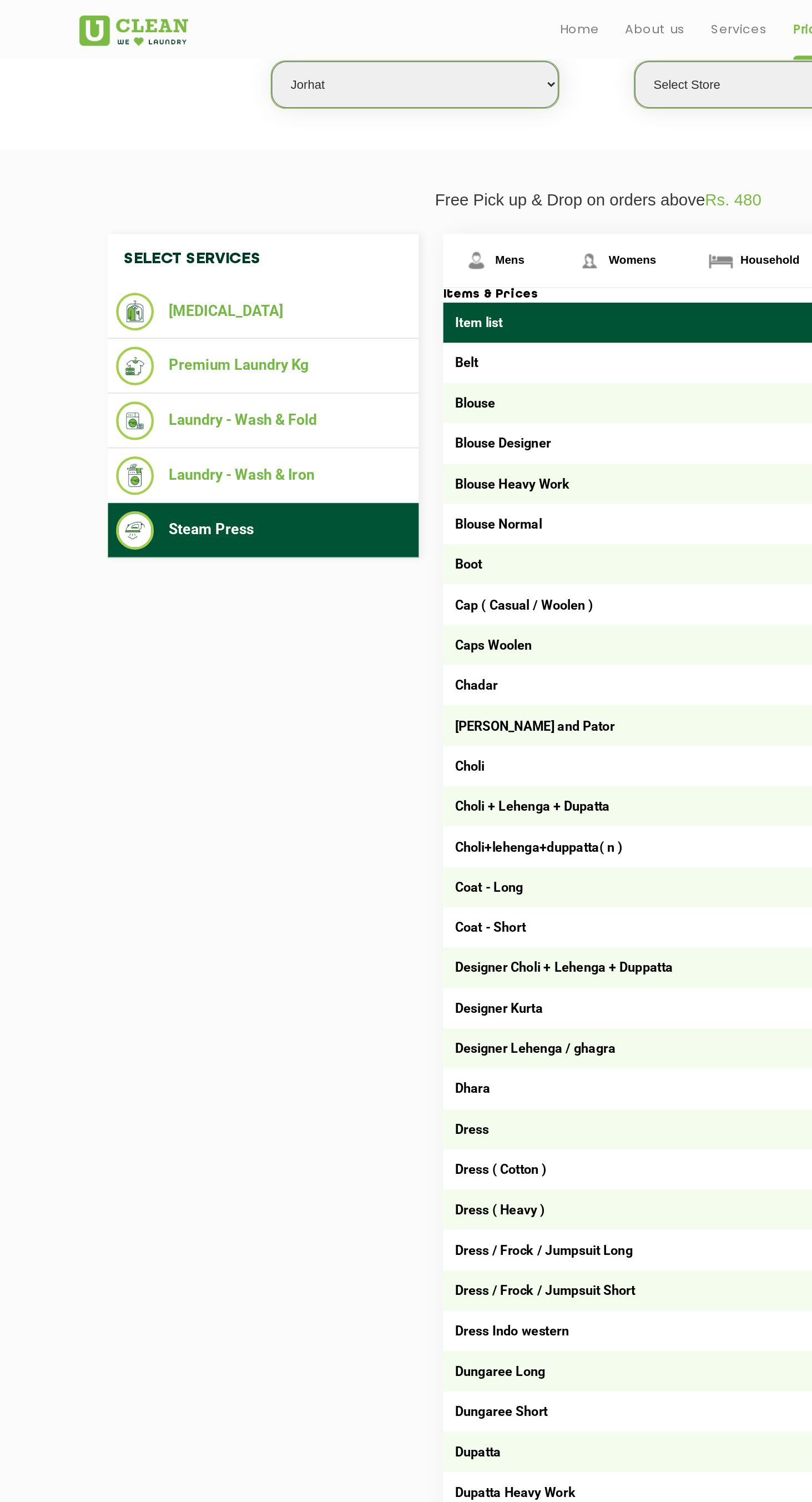
click at [136, 204] on li "[MEDICAL_DATA]" at bounding box center [178, 211] width 200 height 25
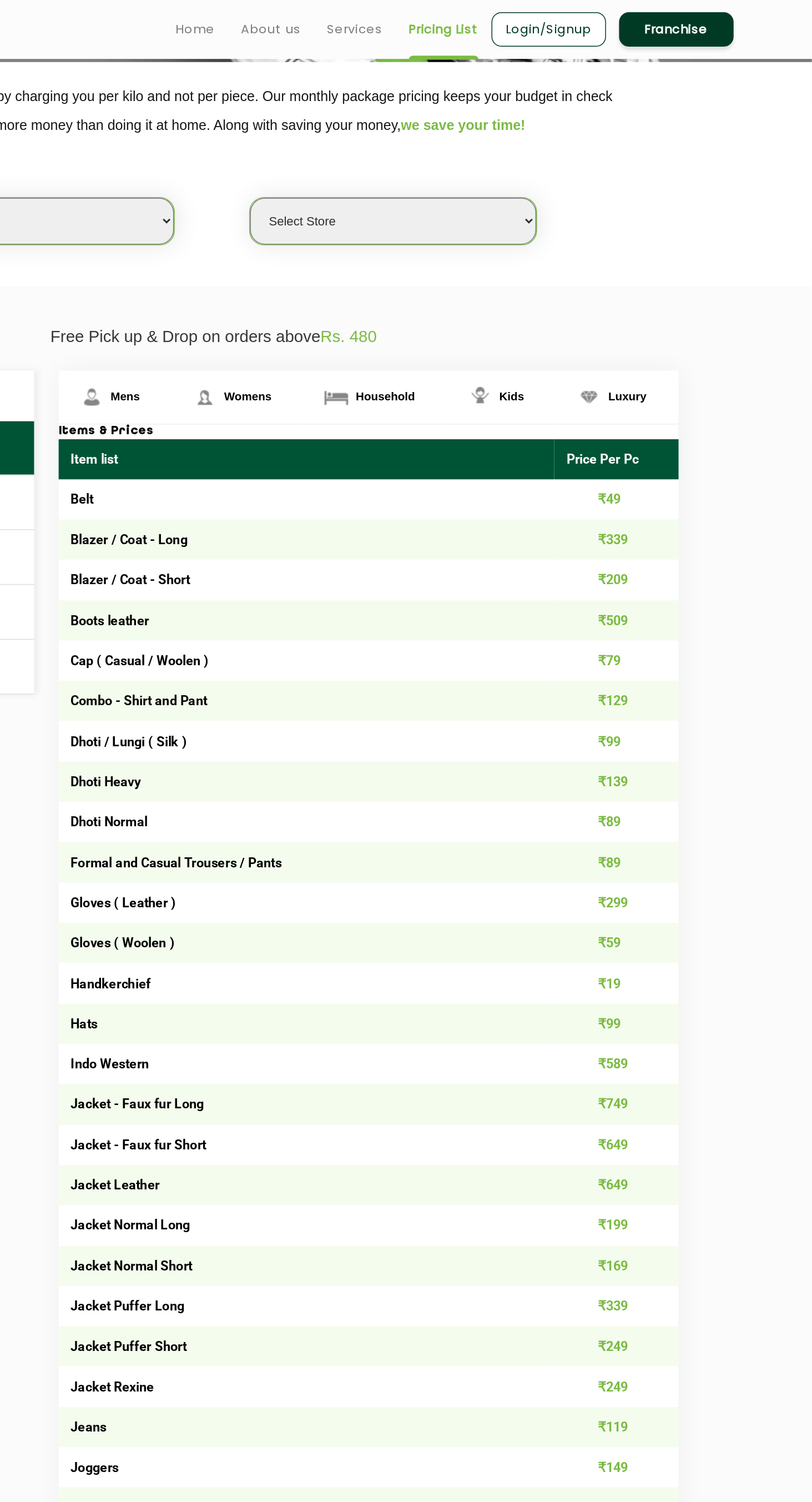
scroll to position [0, 0]
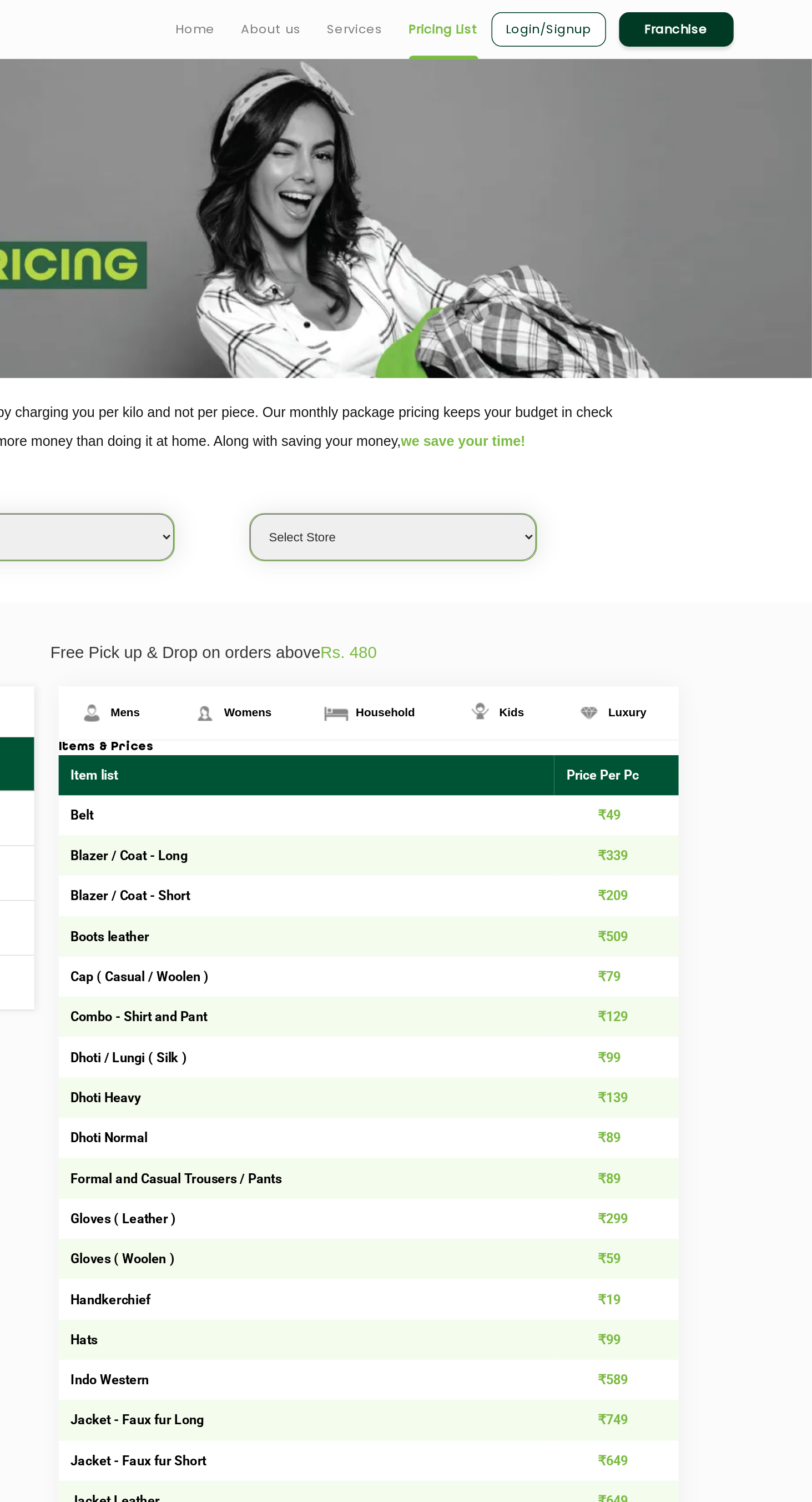
click at [424, 483] on span "Womens" at bounding box center [429, 483] width 32 height 9
